Goal: Information Seeking & Learning: Check status

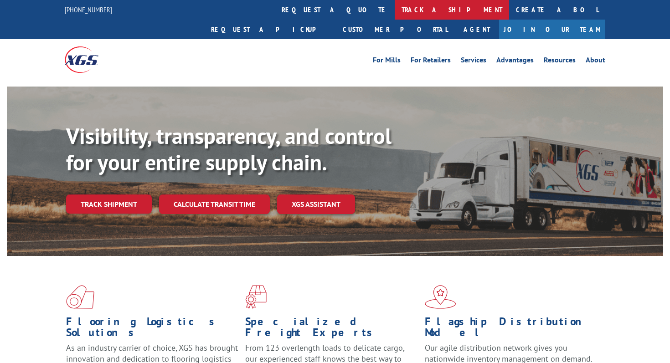
click at [395, 8] on link "track a shipment" at bounding box center [452, 10] width 114 height 20
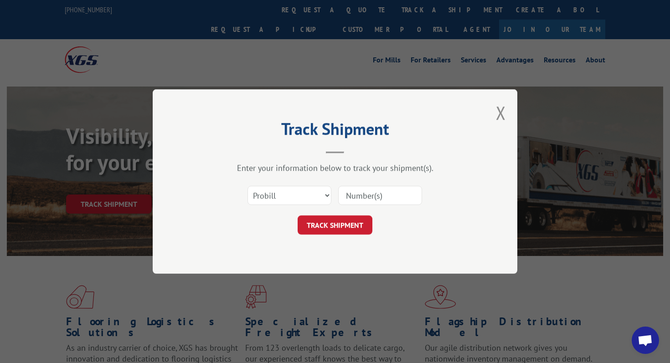
click at [356, 188] on input at bounding box center [380, 195] width 84 height 19
type input "V"
paste input "532561585"
type input "532561585"
click at [277, 186] on select "Select category... Probill BOL PO" at bounding box center [290, 195] width 84 height 19
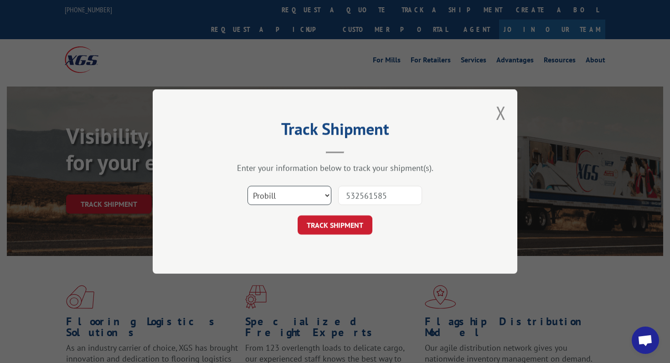
select select "bol"
click at [248, 186] on select "Select category... Probill BOL PO" at bounding box center [290, 195] width 84 height 19
click at [322, 233] on button "TRACK SHIPMENT" at bounding box center [335, 225] width 75 height 19
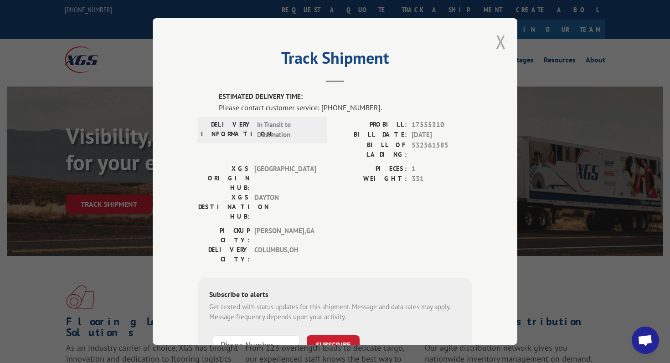
click at [504, 45] on button "Close modal" at bounding box center [501, 42] width 10 height 24
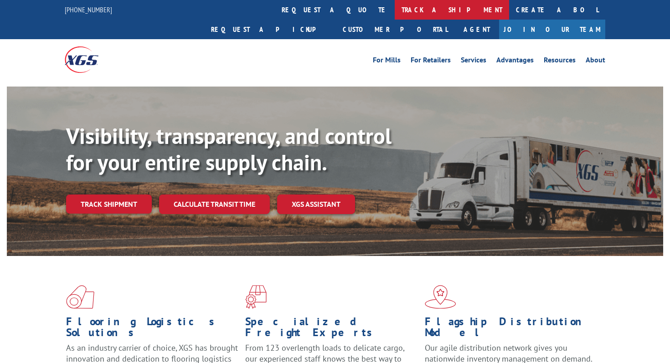
click at [395, 4] on link "track a shipment" at bounding box center [452, 10] width 114 height 20
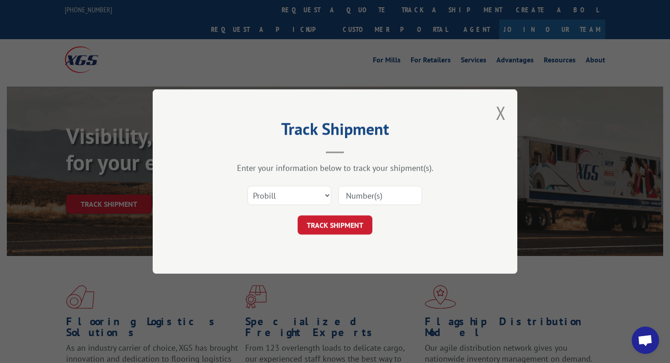
click at [350, 195] on input at bounding box center [380, 195] width 84 height 19
paste input "17563094"
type input "17563094"
click button "TRACK SHIPMENT" at bounding box center [335, 225] width 75 height 19
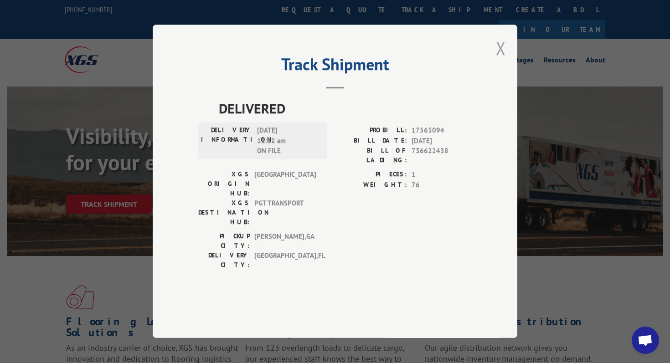
click at [505, 60] on button "Close modal" at bounding box center [501, 48] width 10 height 24
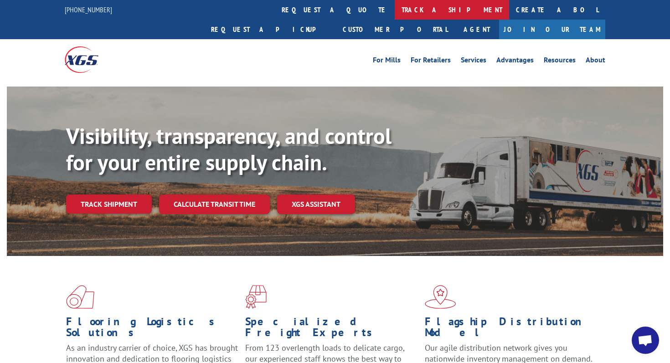
click at [395, 14] on link "track a shipment" at bounding box center [452, 10] width 114 height 20
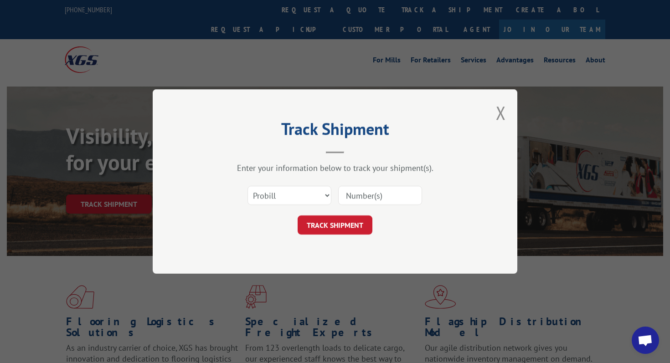
click at [385, 191] on input at bounding box center [380, 195] width 84 height 19
paste input "17565242"
type input "17565242"
click button "TRACK SHIPMENT" at bounding box center [335, 225] width 75 height 19
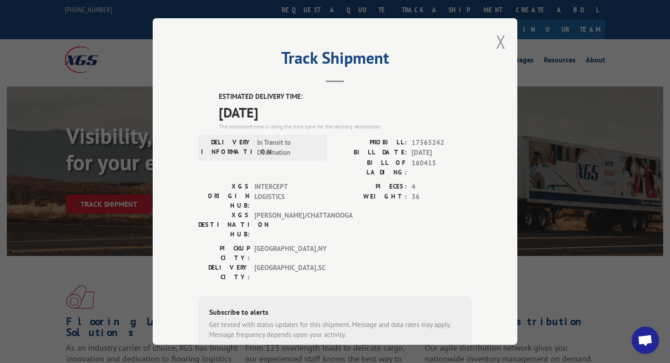
click at [502, 44] on button "Close modal" at bounding box center [501, 42] width 10 height 24
